Goal: Information Seeking & Learning: Learn about a topic

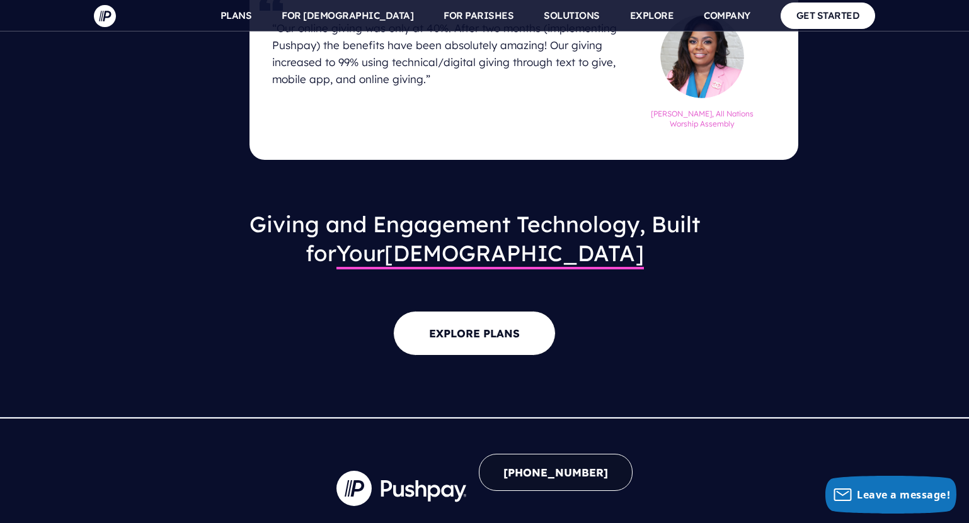
scroll to position [1650, 0]
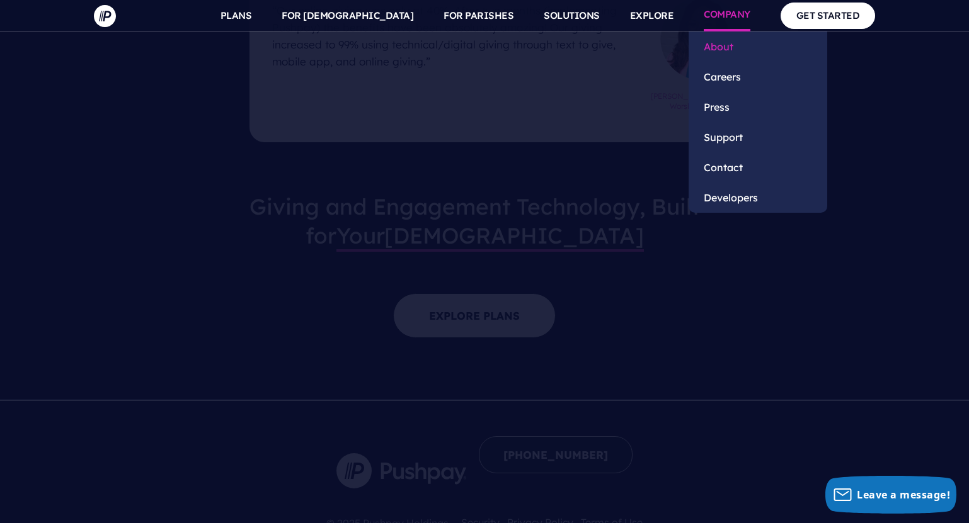
click at [717, 47] on link "About" at bounding box center [757, 46] width 139 height 30
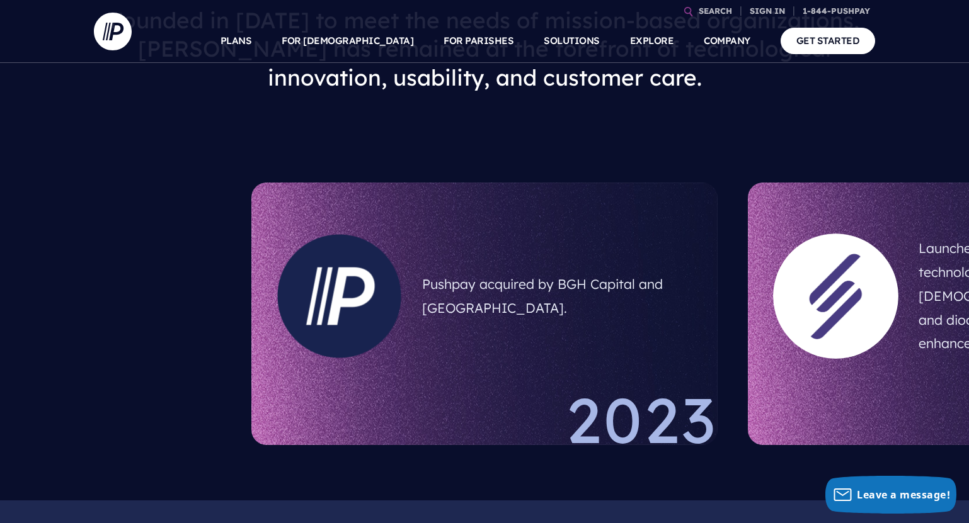
scroll to position [747, 0]
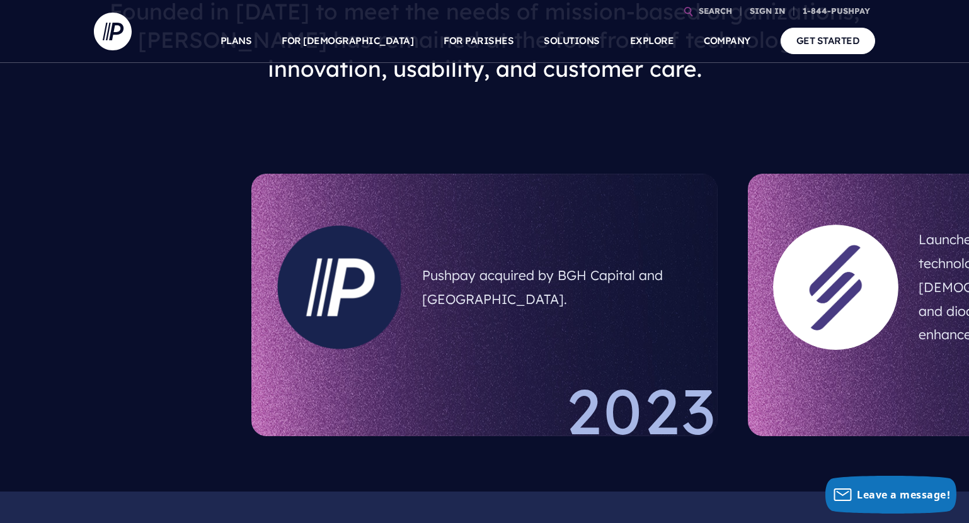
click at [835, 320] on div at bounding box center [835, 287] width 125 height 125
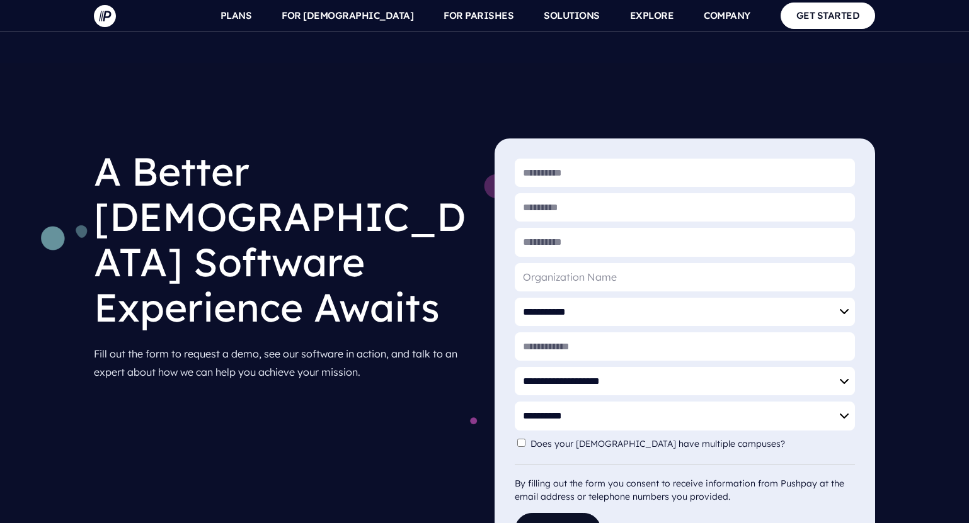
scroll to position [1650, 0]
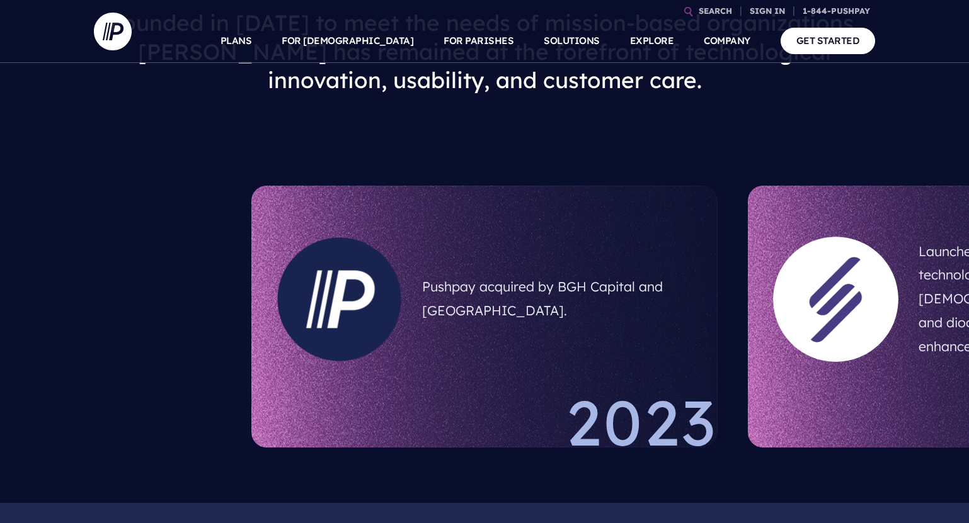
click at [581, 408] on div "2023" at bounding box center [484, 419] width 466 height 57
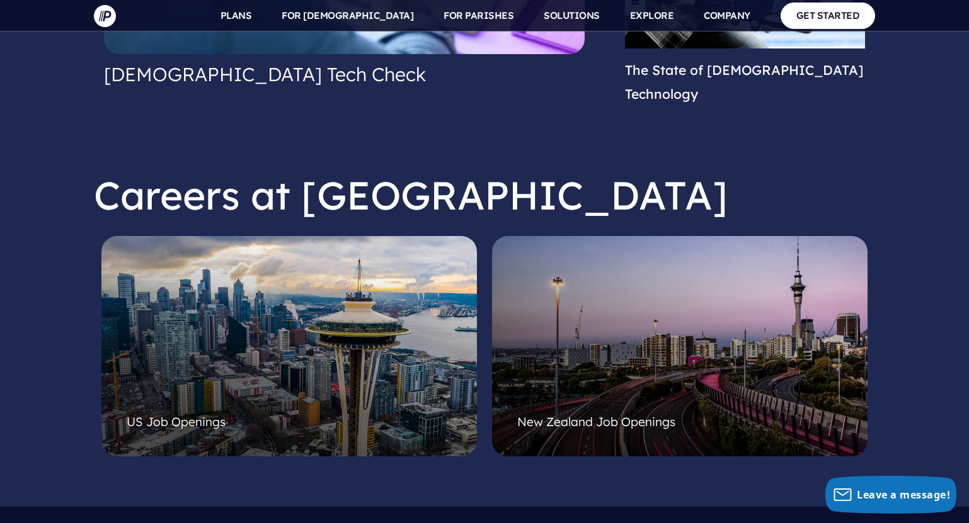
scroll to position [3123, 0]
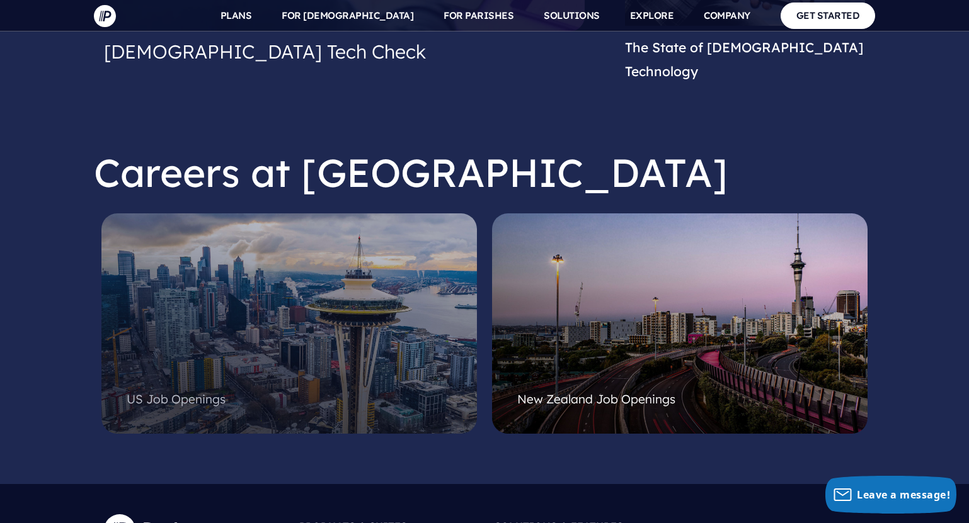
click at [246, 384] on p "US Job Openings" at bounding box center [289, 399] width 325 height 31
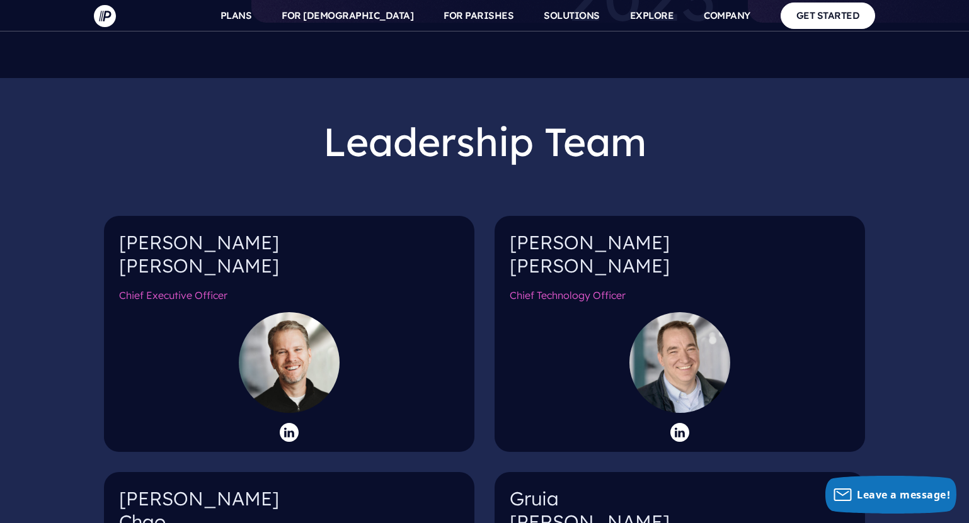
scroll to position [1211, 0]
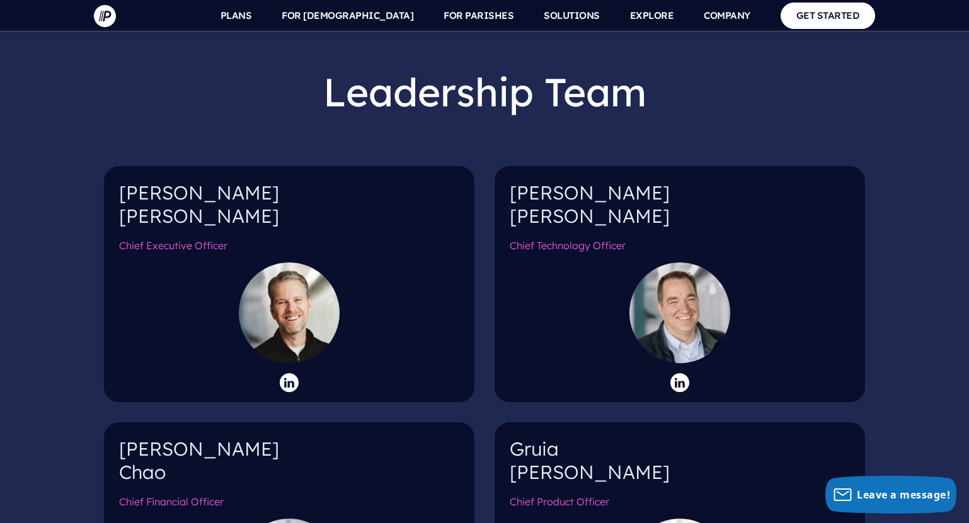
click at [285, 314] on div at bounding box center [289, 313] width 101 height 101
click at [290, 374] on icon at bounding box center [289, 383] width 19 height 19
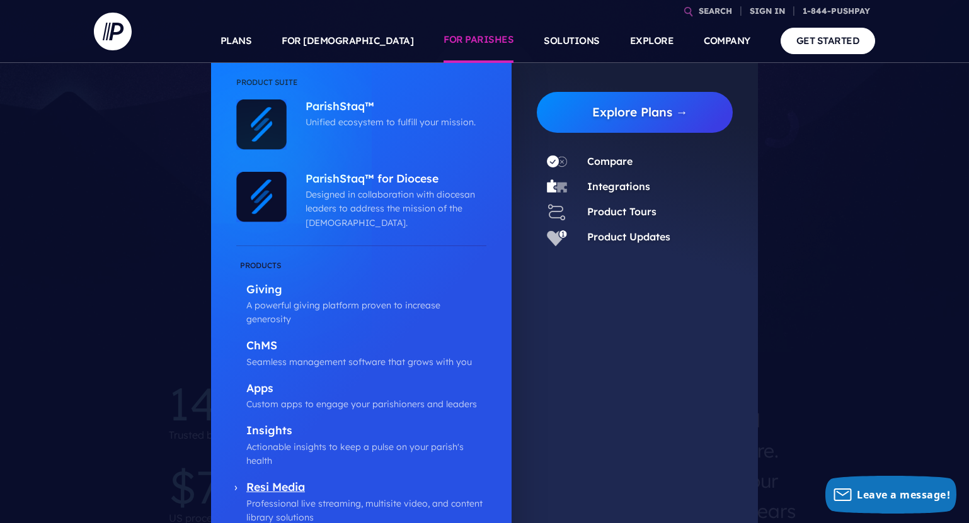
scroll to position [95, 0]
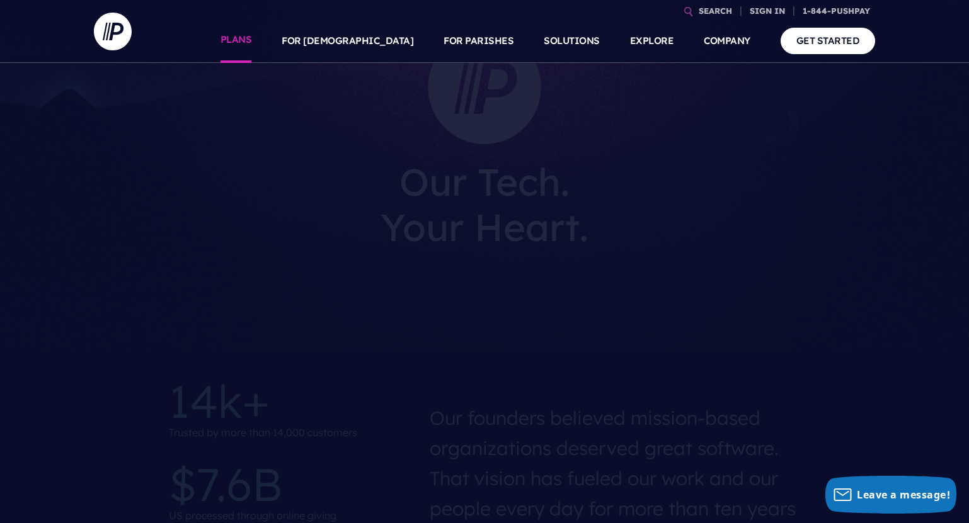
click at [252, 46] on link "PLANS" at bounding box center [235, 41] width 31 height 44
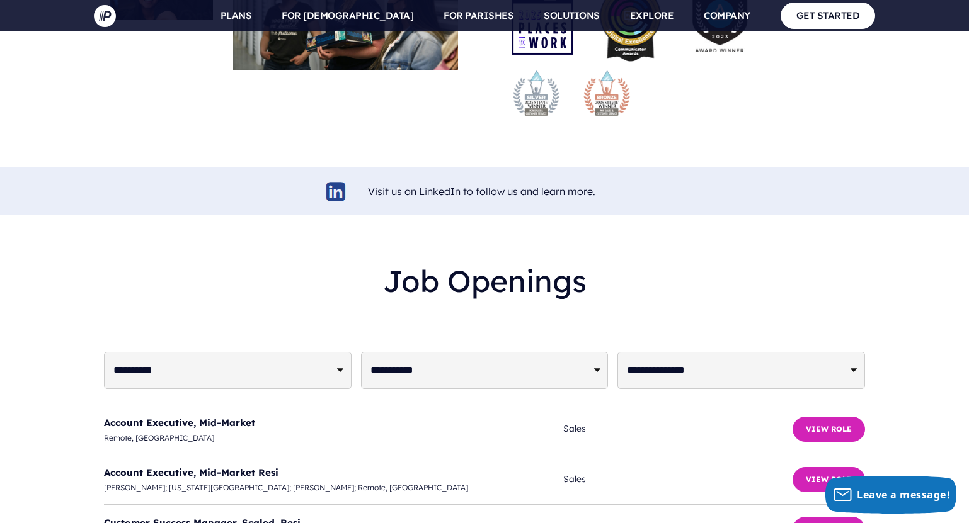
scroll to position [2886, 0]
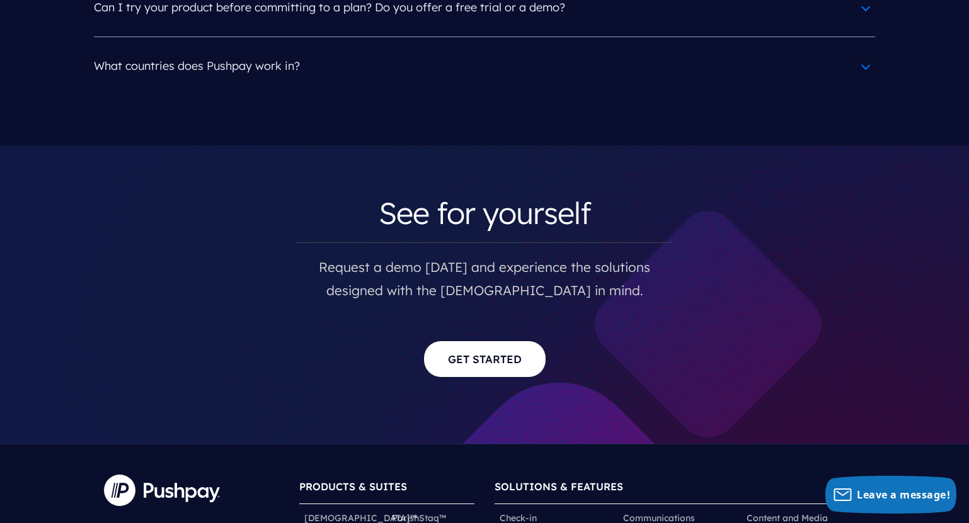
scroll to position [6591, 0]
